Goal: Navigation & Orientation: Find specific page/section

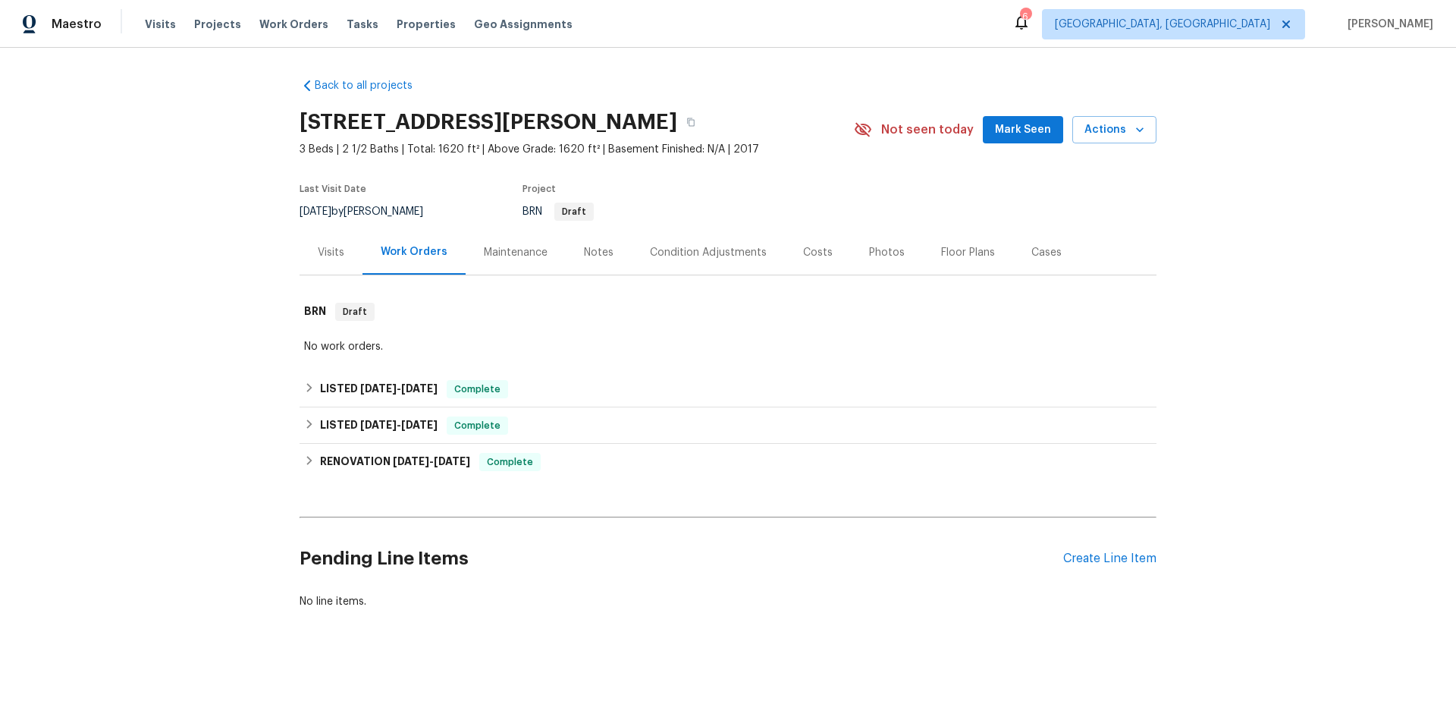
click at [339, 259] on div "Visits" at bounding box center [331, 252] width 63 height 45
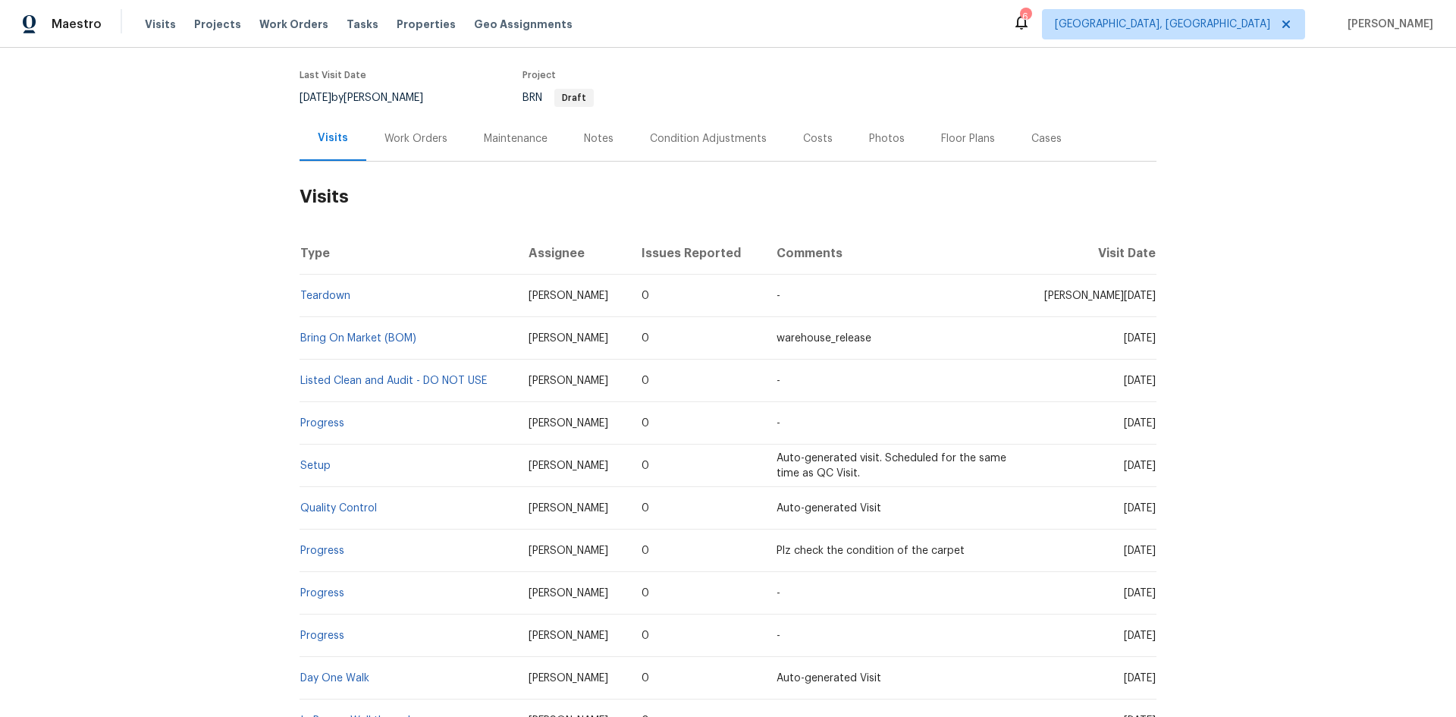
scroll to position [253, 0]
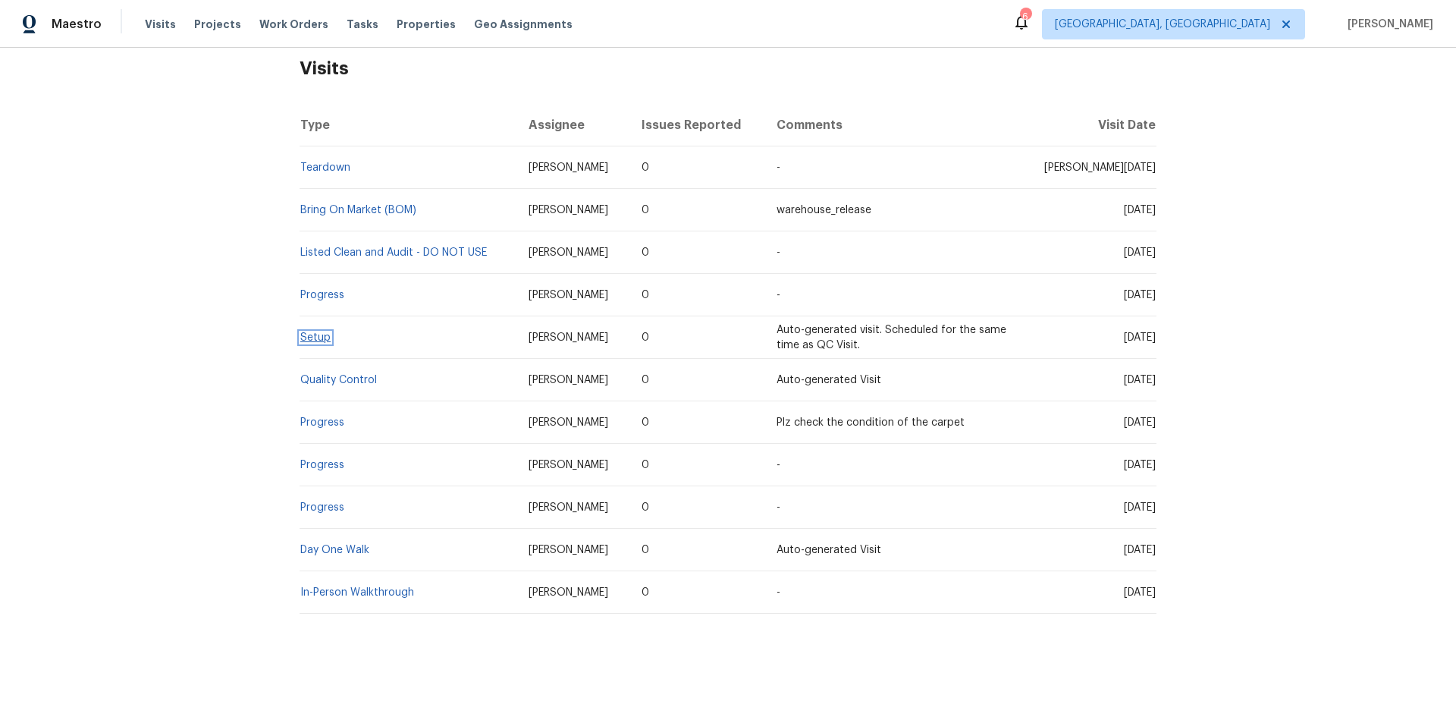
click at [307, 332] on link "Setup" at bounding box center [315, 337] width 30 height 11
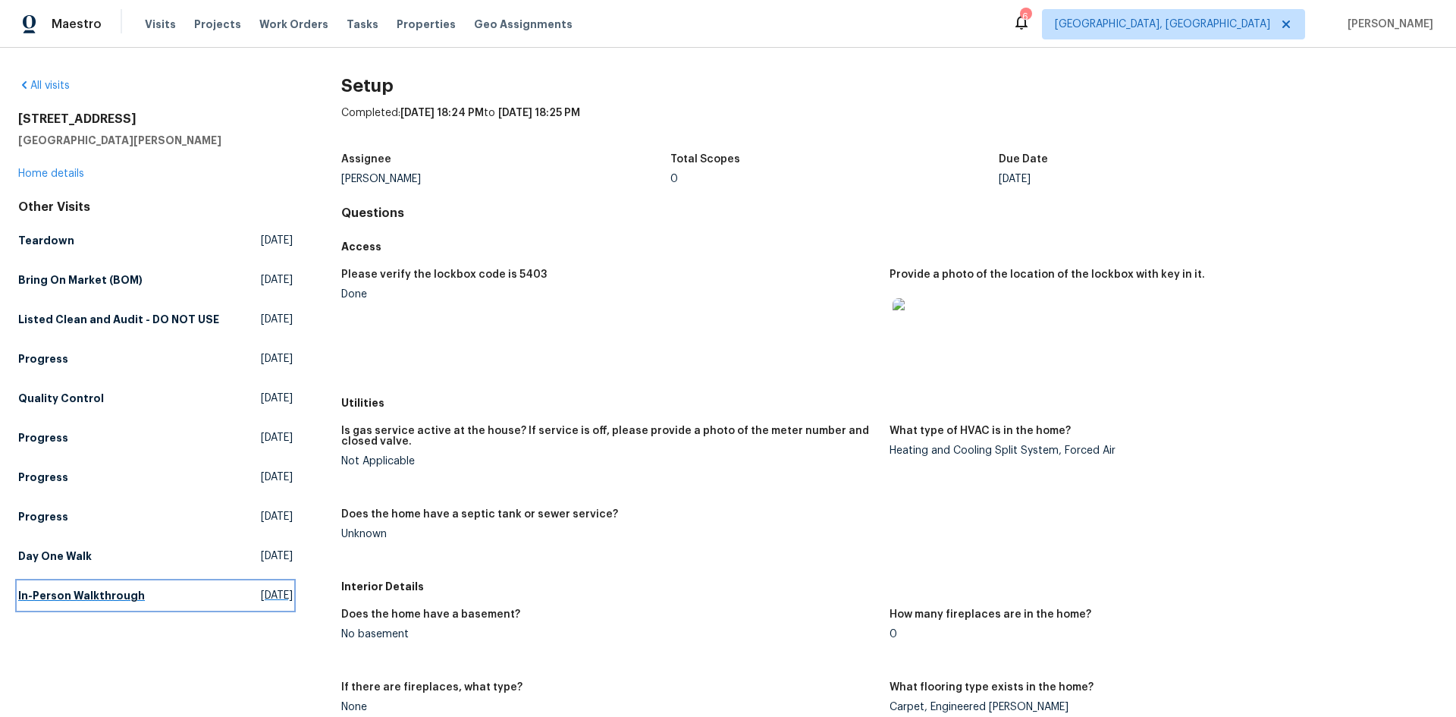
drag, startPoint x: 81, startPoint y: 616, endPoint x: 113, endPoint y: 578, distance: 49.5
click at [81, 603] on h5 "In-Person Walkthrough" at bounding box center [81, 595] width 127 height 15
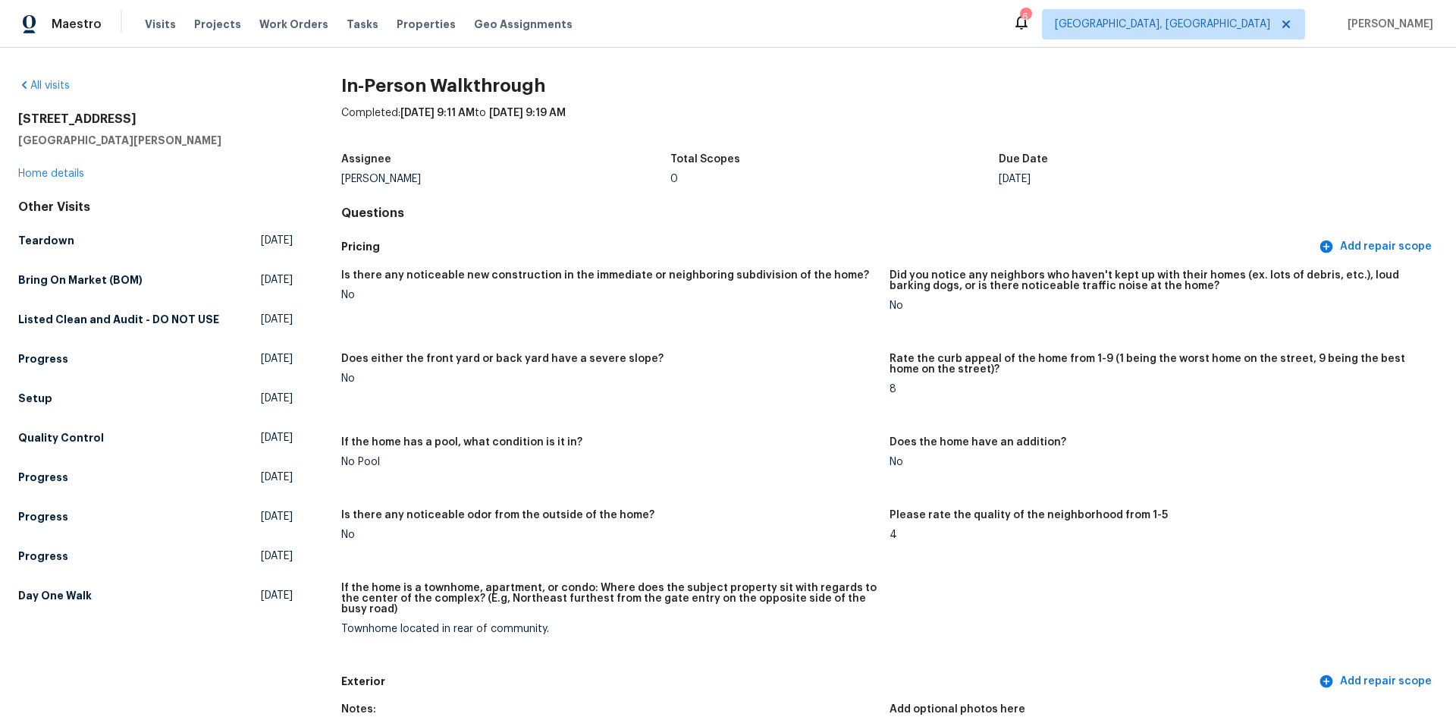
click at [26, 180] on div "[STREET_ADDRESS][PERSON_NAME] Home details" at bounding box center [155, 146] width 275 height 70
click at [30, 173] on link "Home details" at bounding box center [51, 173] width 66 height 11
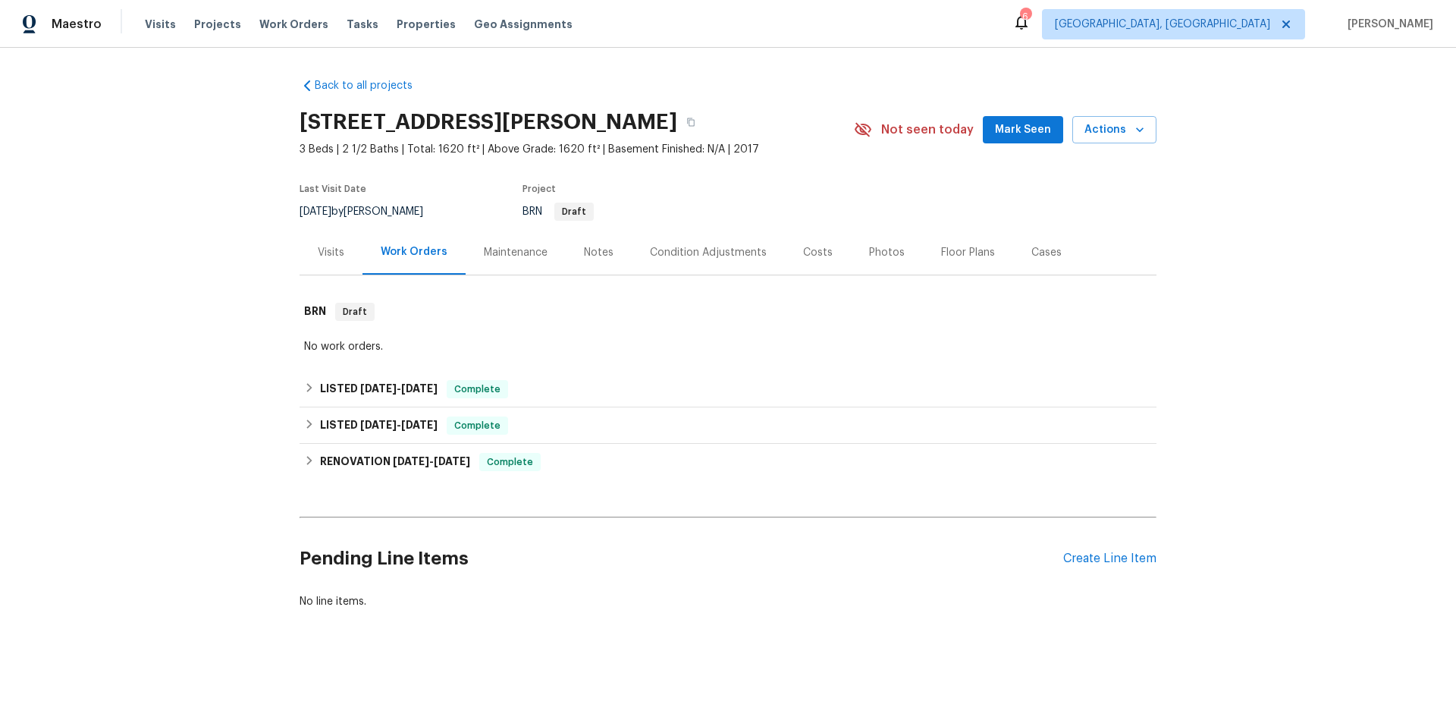
click at [588, 256] on div "Notes" at bounding box center [599, 252] width 30 height 15
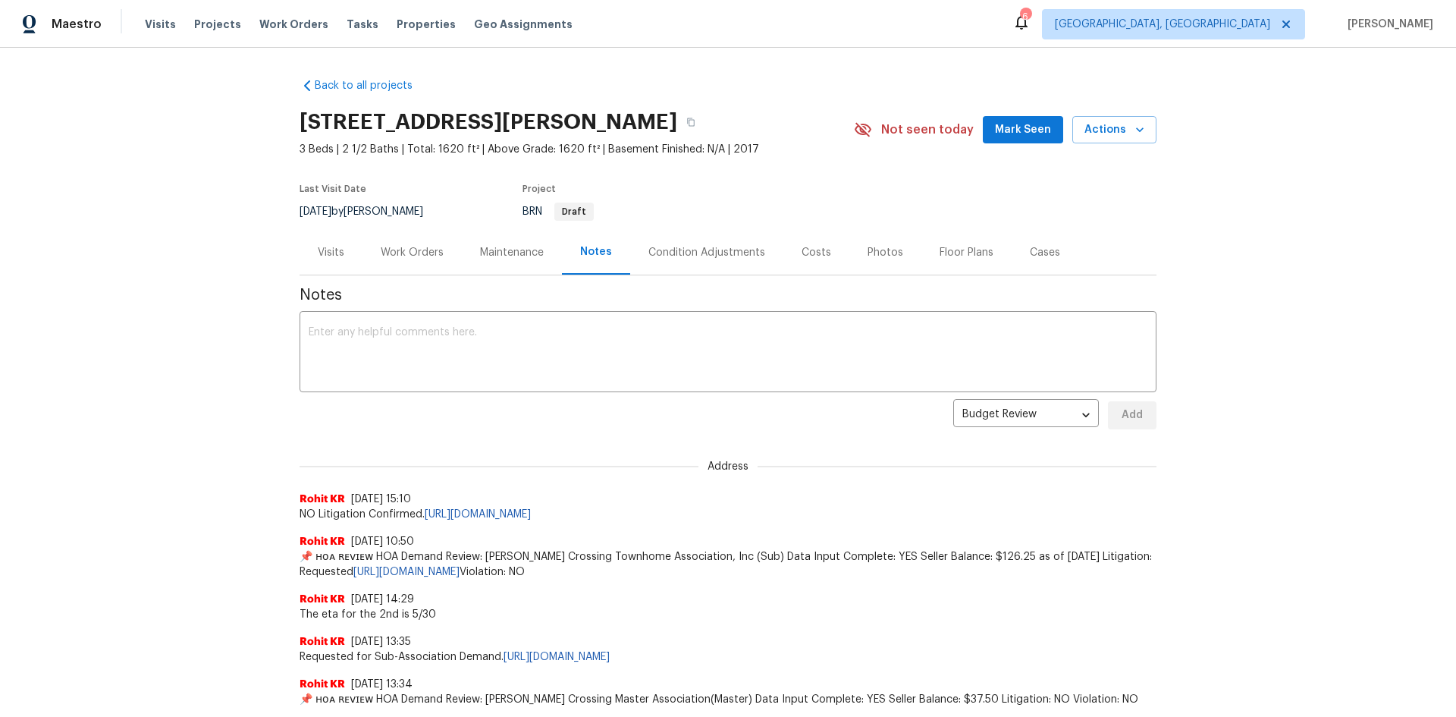
click at [1307, 435] on div "Back to all projects [STREET_ADDRESS][PERSON_NAME] 3 Beds | 2 1/2 Baths | Total…" at bounding box center [728, 382] width 1456 height 669
